Goal: Use online tool/utility: Utilize a website feature to perform a specific function

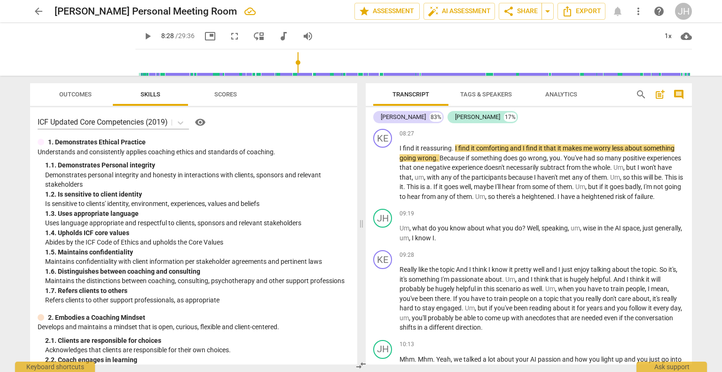
click at [32, 12] on span "arrow_back" at bounding box center [38, 11] width 17 height 11
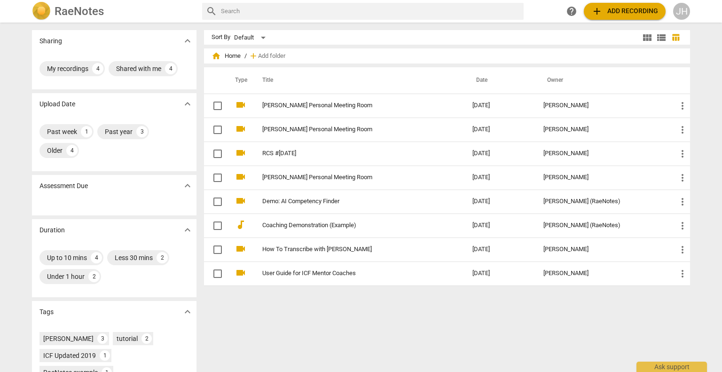
click at [651, 8] on span "add Add recording" at bounding box center [624, 11] width 67 height 11
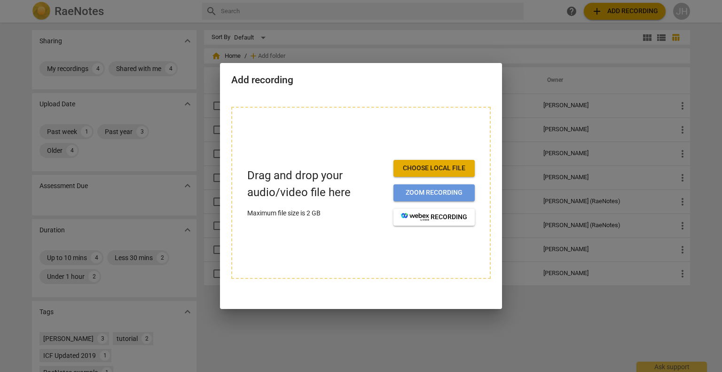
click at [425, 196] on span "Zoom recording" at bounding box center [434, 192] width 66 height 9
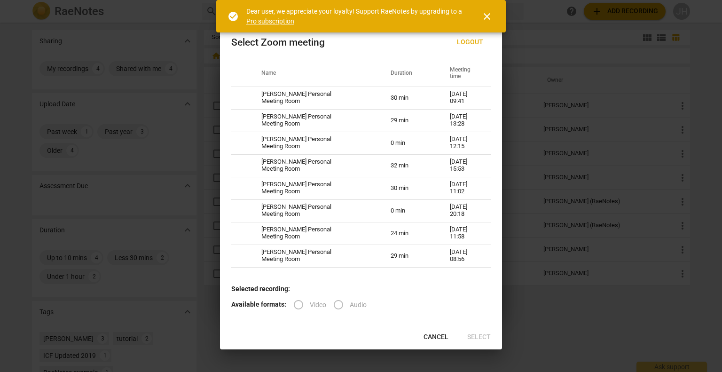
click at [333, 67] on th "Name" at bounding box center [314, 73] width 129 height 26
click at [292, 99] on td "[PERSON_NAME] Personal Meeting Room" at bounding box center [314, 98] width 129 height 23
radio input "true"
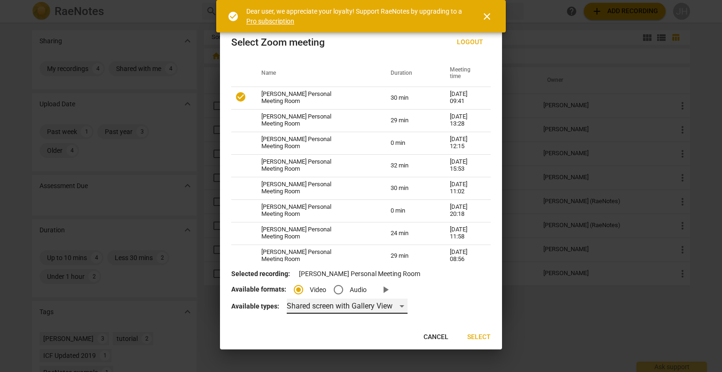
click at [346, 308] on div "Shared screen with Gallery View" at bounding box center [347, 306] width 121 height 15
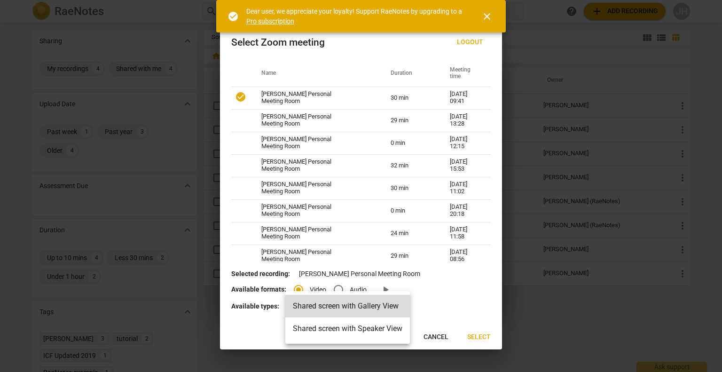
click at [346, 308] on li "Shared screen with Gallery View" at bounding box center [347, 306] width 125 height 23
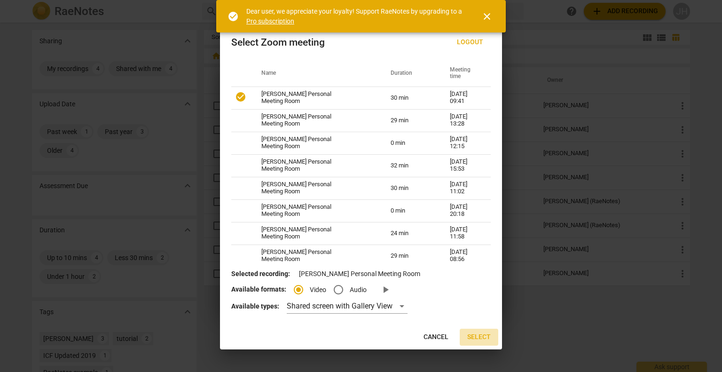
click at [481, 334] on span "Select" at bounding box center [479, 336] width 24 height 9
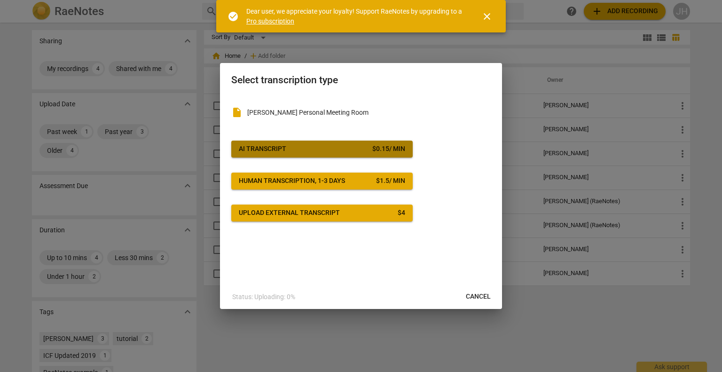
click at [368, 149] on span "AI Transcript $ 0.15 / min" at bounding box center [322, 148] width 166 height 9
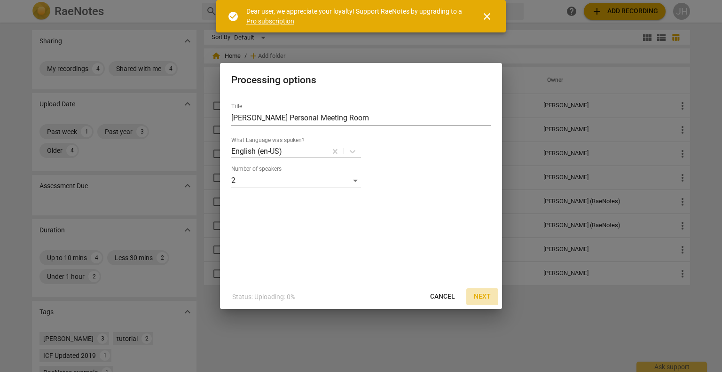
click at [482, 292] on span "Next" at bounding box center [482, 296] width 17 height 9
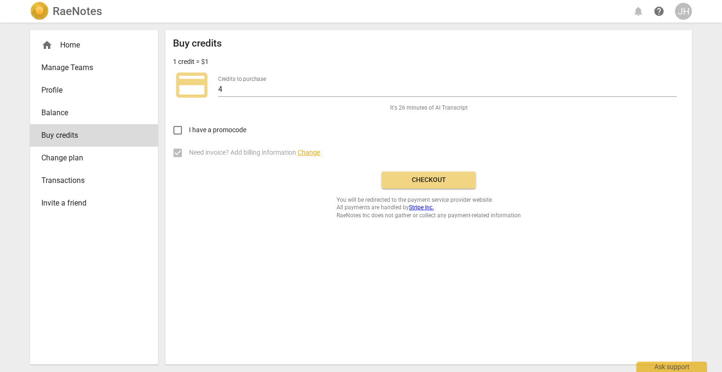
click at [449, 185] on button "Checkout" at bounding box center [429, 180] width 94 height 17
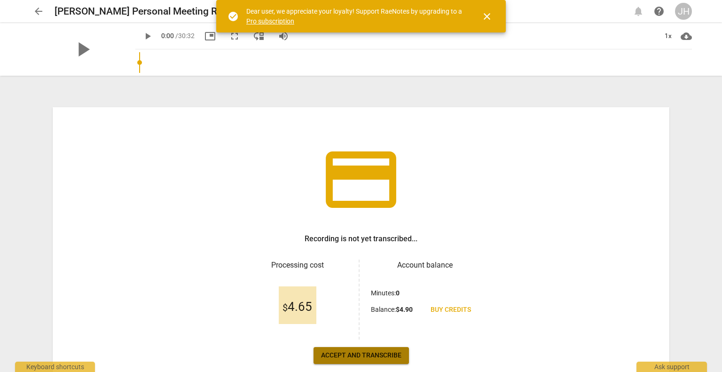
click at [346, 350] on button "Accept and transcribe" at bounding box center [361, 355] width 95 height 17
